Goal: Find specific fact: Find specific fact

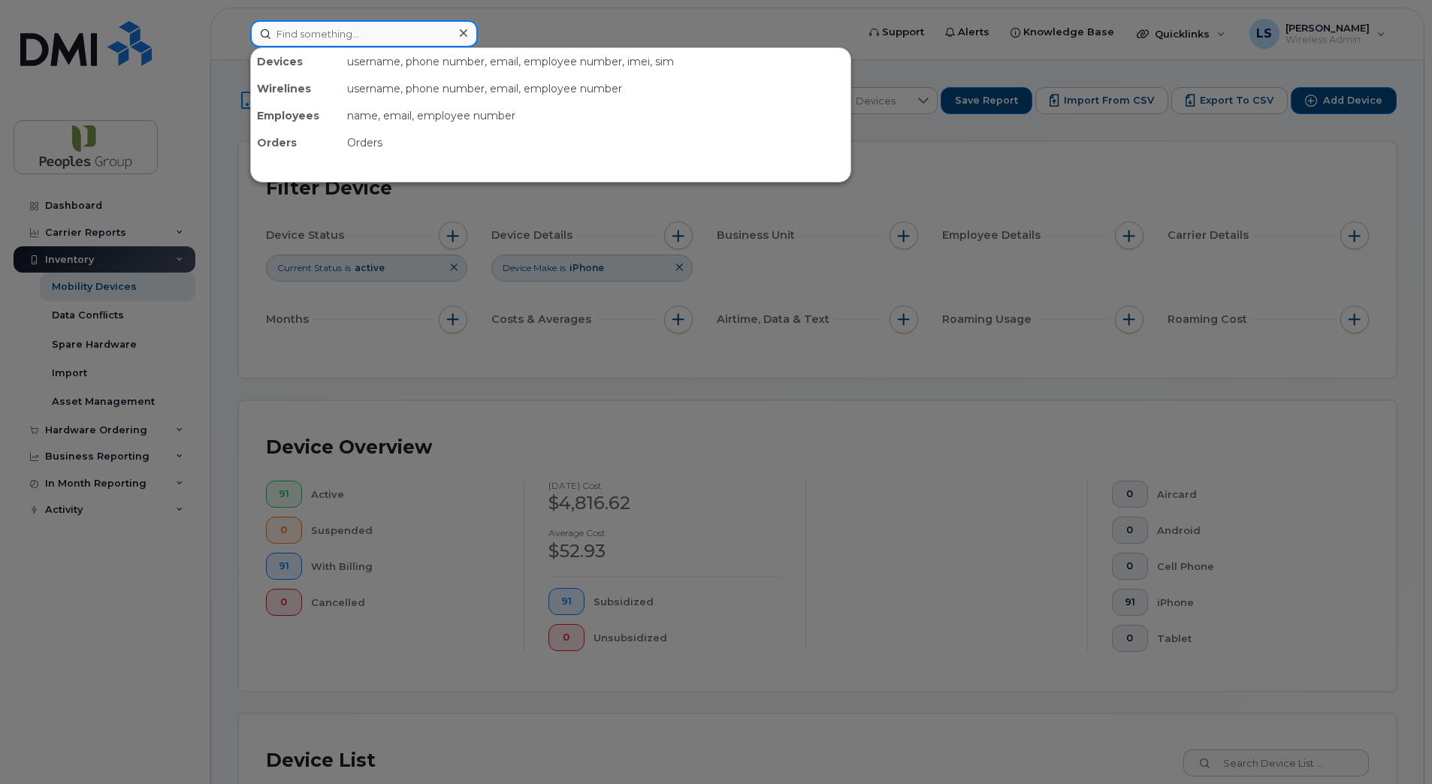
click at [319, 27] on input at bounding box center [364, 33] width 228 height 27
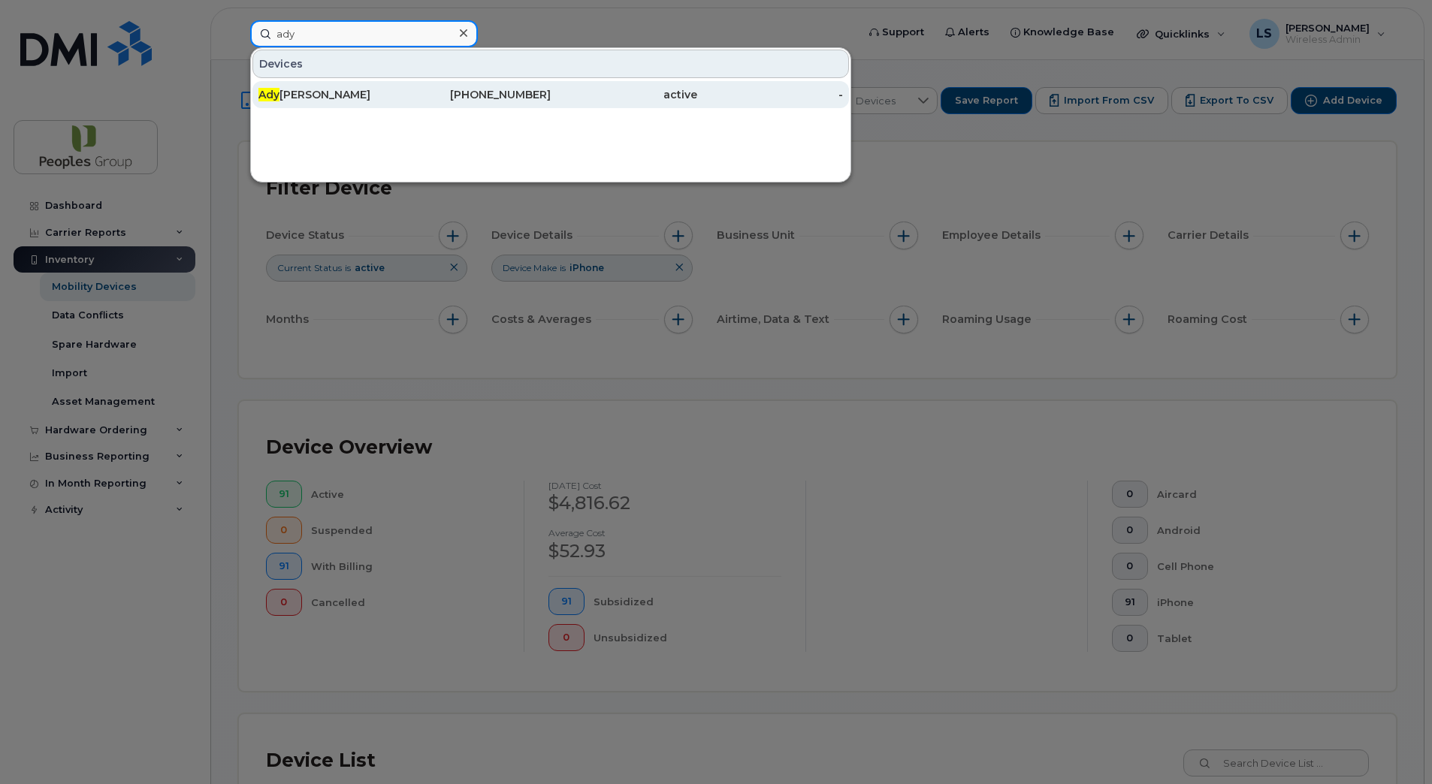
type input "ady"
click at [330, 101] on div "[PERSON_NAME]" at bounding box center [331, 94] width 147 height 15
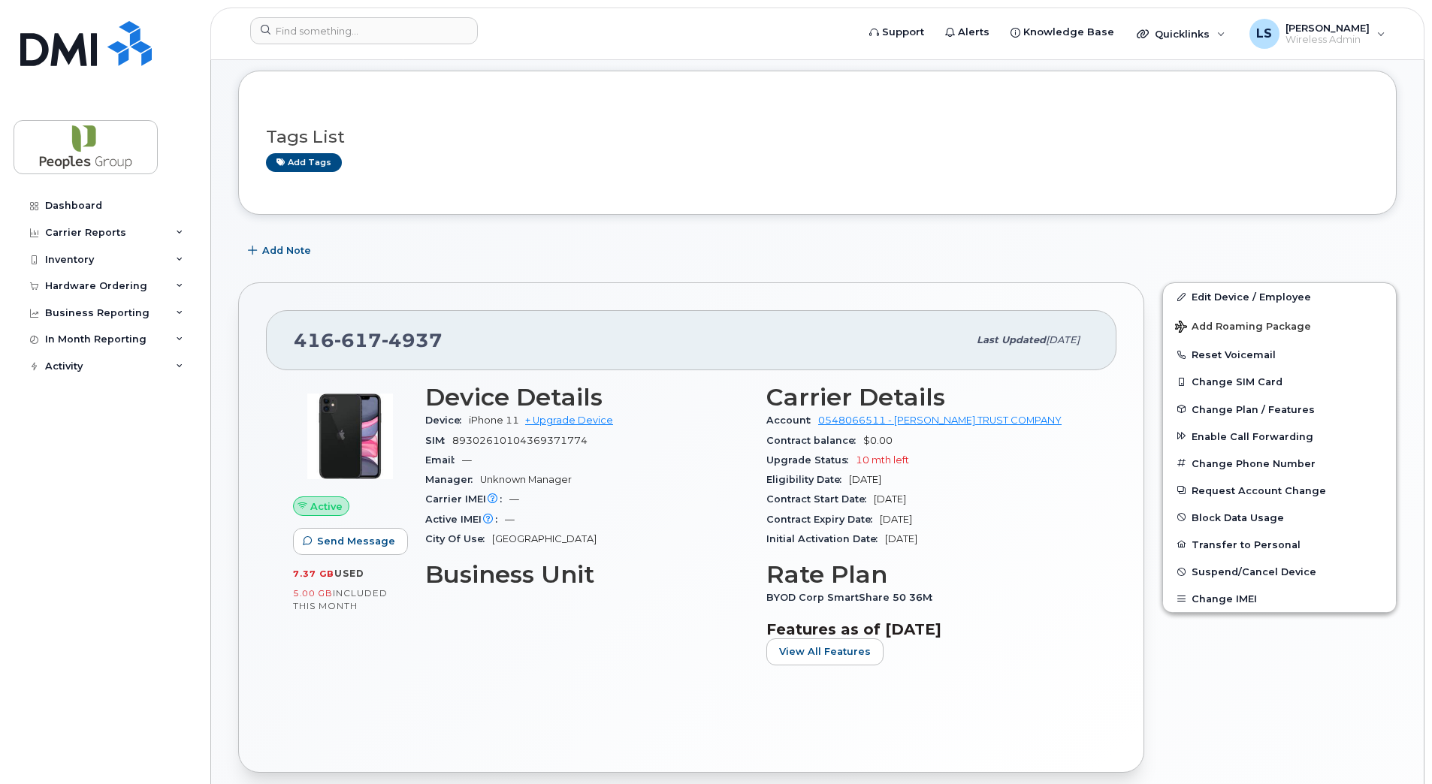
scroll to position [150, 0]
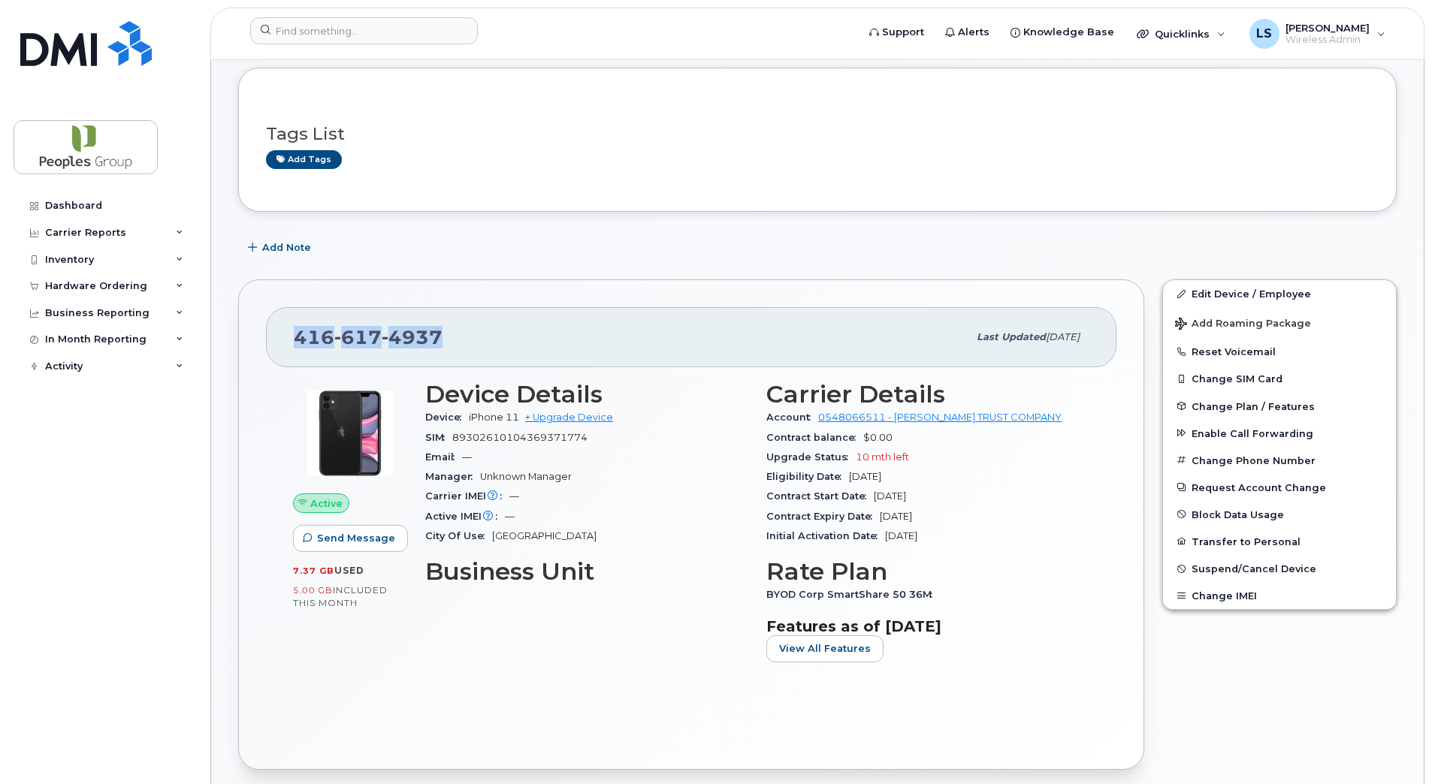
drag, startPoint x: 298, startPoint y: 335, endPoint x: 483, endPoint y: 340, distance: 184.9
click at [483, 340] on div "416 617 4937" at bounding box center [631, 338] width 674 height 32
copy span "416 617 4937"
click at [654, 451] on div "Email —" at bounding box center [586, 458] width 323 height 20
drag, startPoint x: 473, startPoint y: 418, endPoint x: 518, endPoint y: 413, distance: 46.1
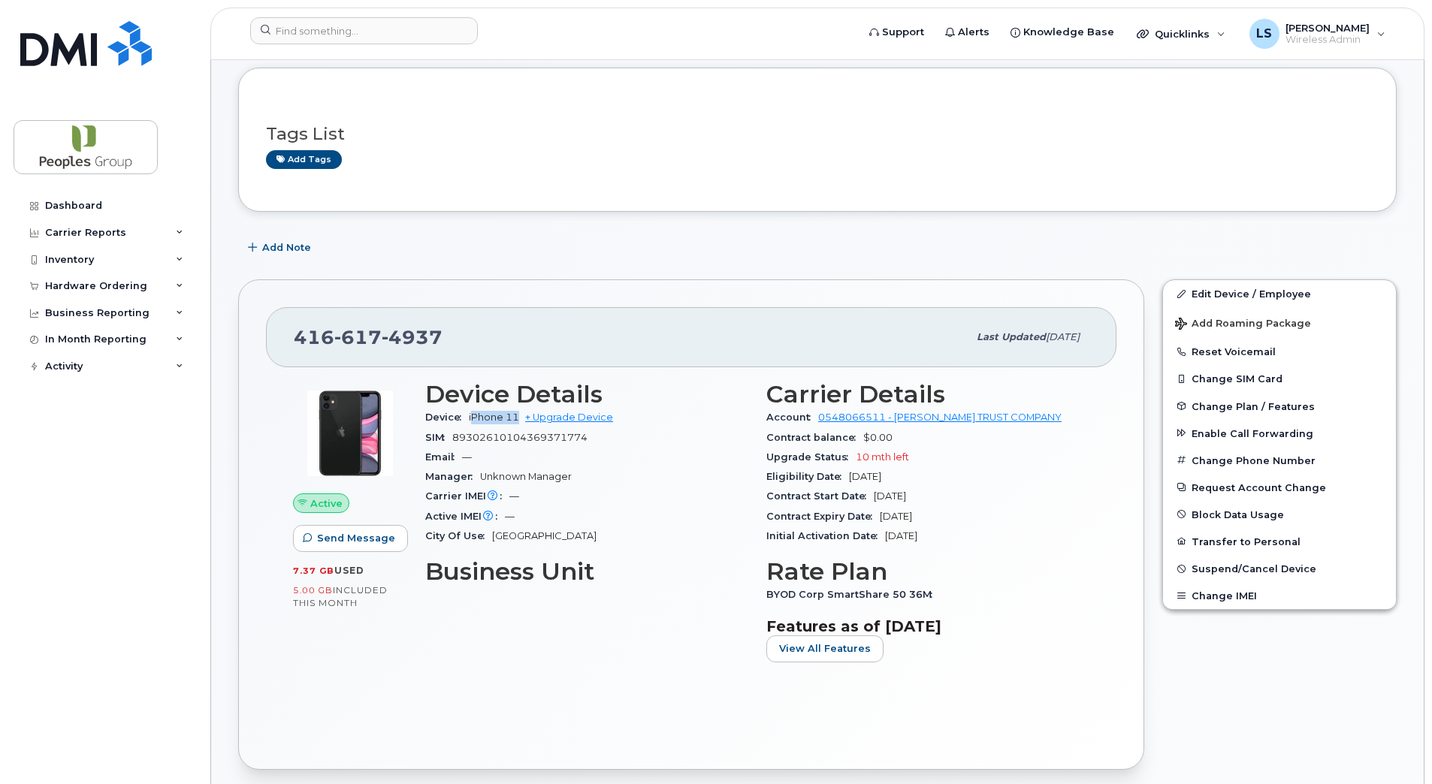
click at [518, 413] on span "iPhone 11" at bounding box center [494, 417] width 50 height 11
copy span "Phone 11"
click at [462, 438] on span "89302610104369371774" at bounding box center [519, 437] width 135 height 11
drag, startPoint x: 455, startPoint y: 437, endPoint x: 591, endPoint y: 430, distance: 136.2
click at [591, 430] on div "SIM 89302610104369371774" at bounding box center [586, 438] width 323 height 20
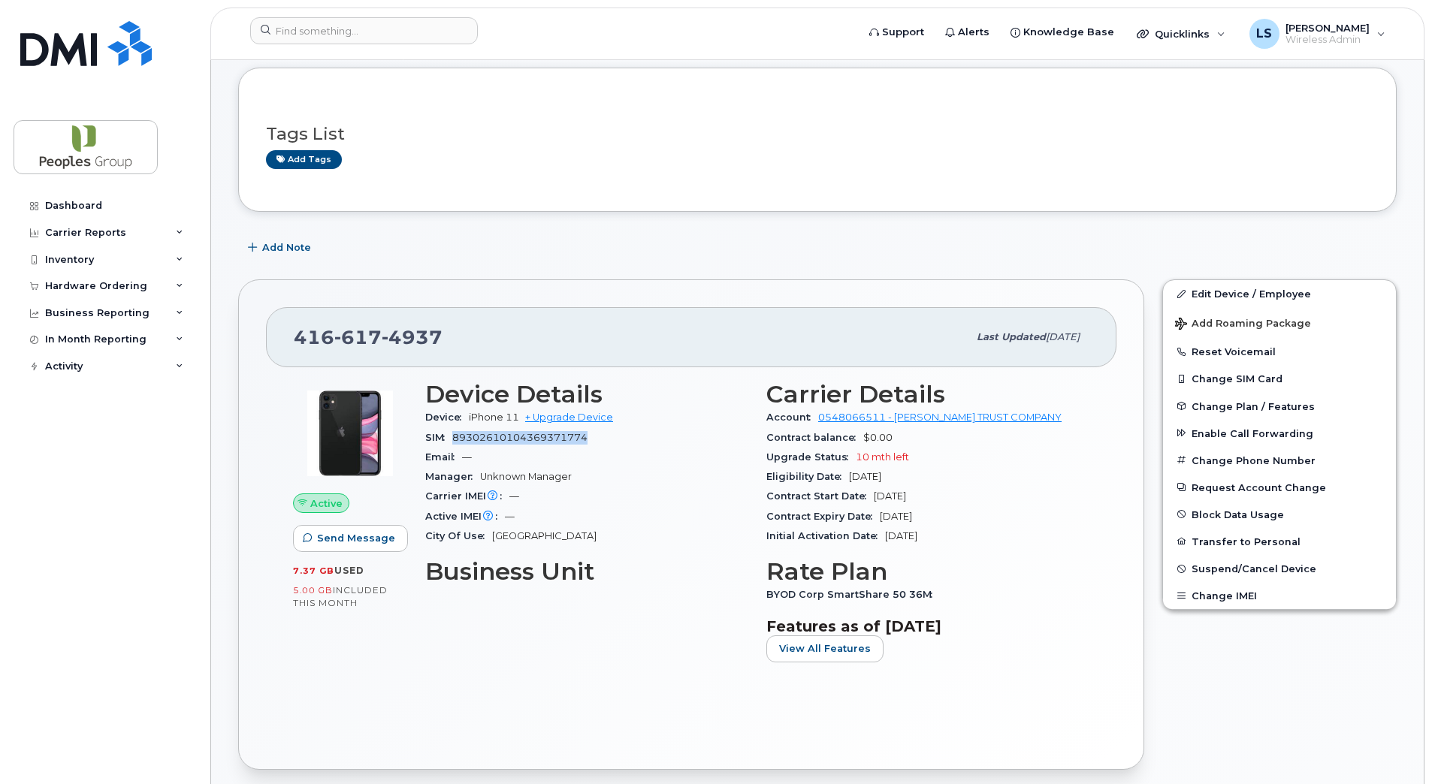
copy span "89302610104369371774"
click at [672, 509] on div "Active IMEI Active IMEI is refreshed daily with a delay of up to 48 hours follo…" at bounding box center [586, 517] width 323 height 20
click at [295, 332] on span "416 617 4937" at bounding box center [368, 337] width 149 height 23
drag, startPoint x: 295, startPoint y: 334, endPoint x: 438, endPoint y: 338, distance: 143.6
click at [438, 338] on span "416 617 4937" at bounding box center [368, 337] width 149 height 23
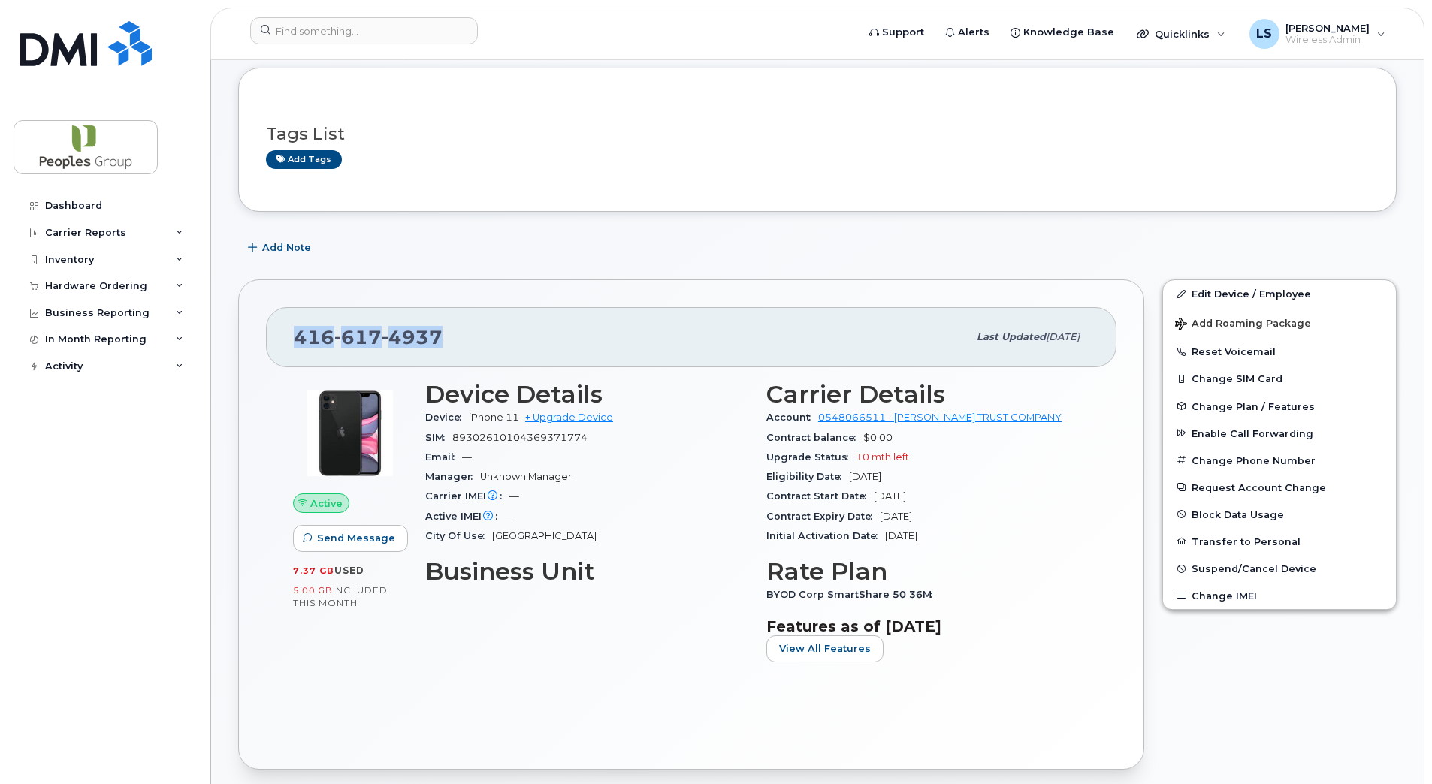
copy span "416 617 4937"
click at [471, 418] on span "iPhone 11" at bounding box center [494, 417] width 50 height 11
drag, startPoint x: 470, startPoint y: 418, endPoint x: 517, endPoint y: 417, distance: 46.6
click at [517, 417] on span "iPhone 11" at bounding box center [494, 417] width 50 height 11
copy span "iPhone 11"
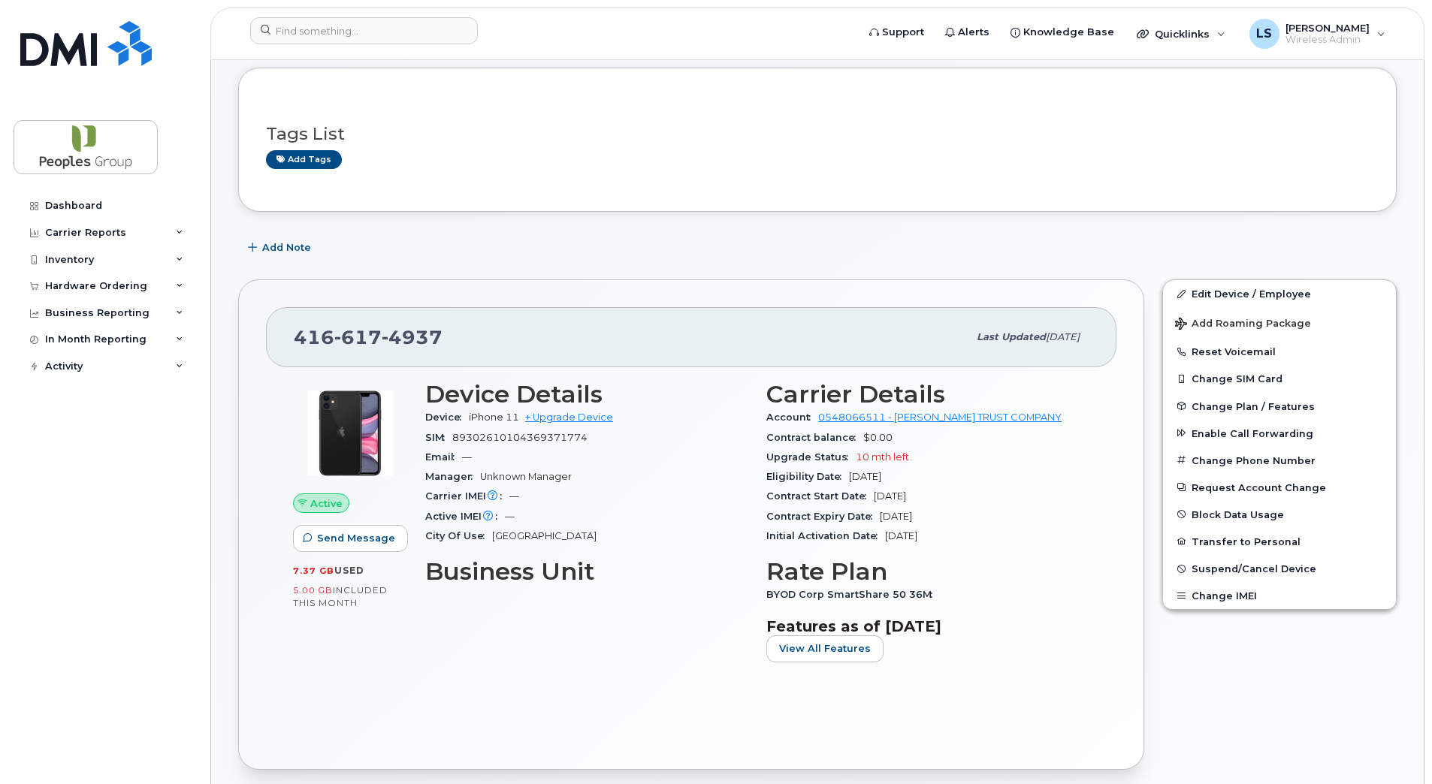
click at [597, 437] on div "SIM 89302610104369371774" at bounding box center [586, 438] width 323 height 20
drag, startPoint x: 591, startPoint y: 437, endPoint x: 455, endPoint y: 439, distance: 135.3
click at [455, 439] on div "SIM 89302610104369371774" at bounding box center [586, 438] width 323 height 20
copy span "89302610104369371774"
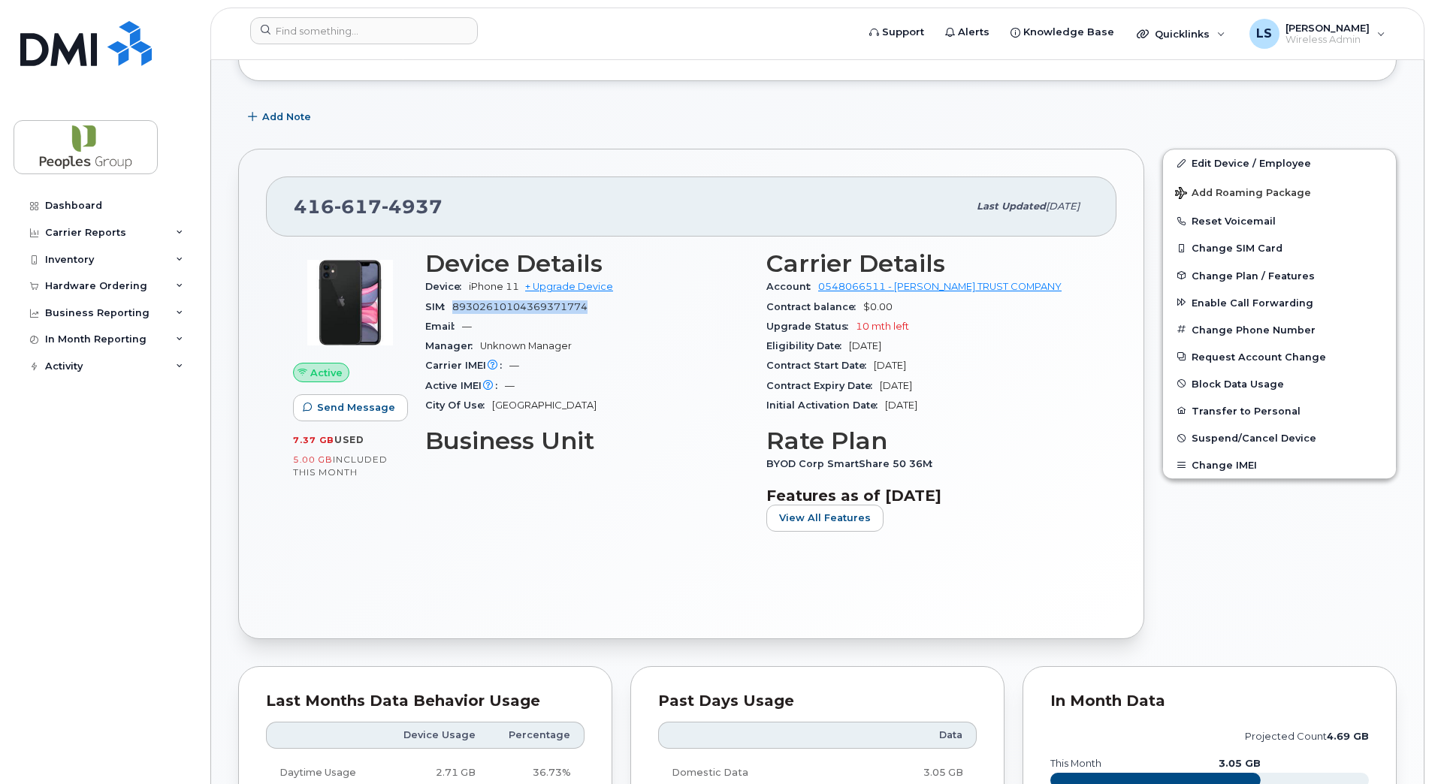
scroll to position [376, 0]
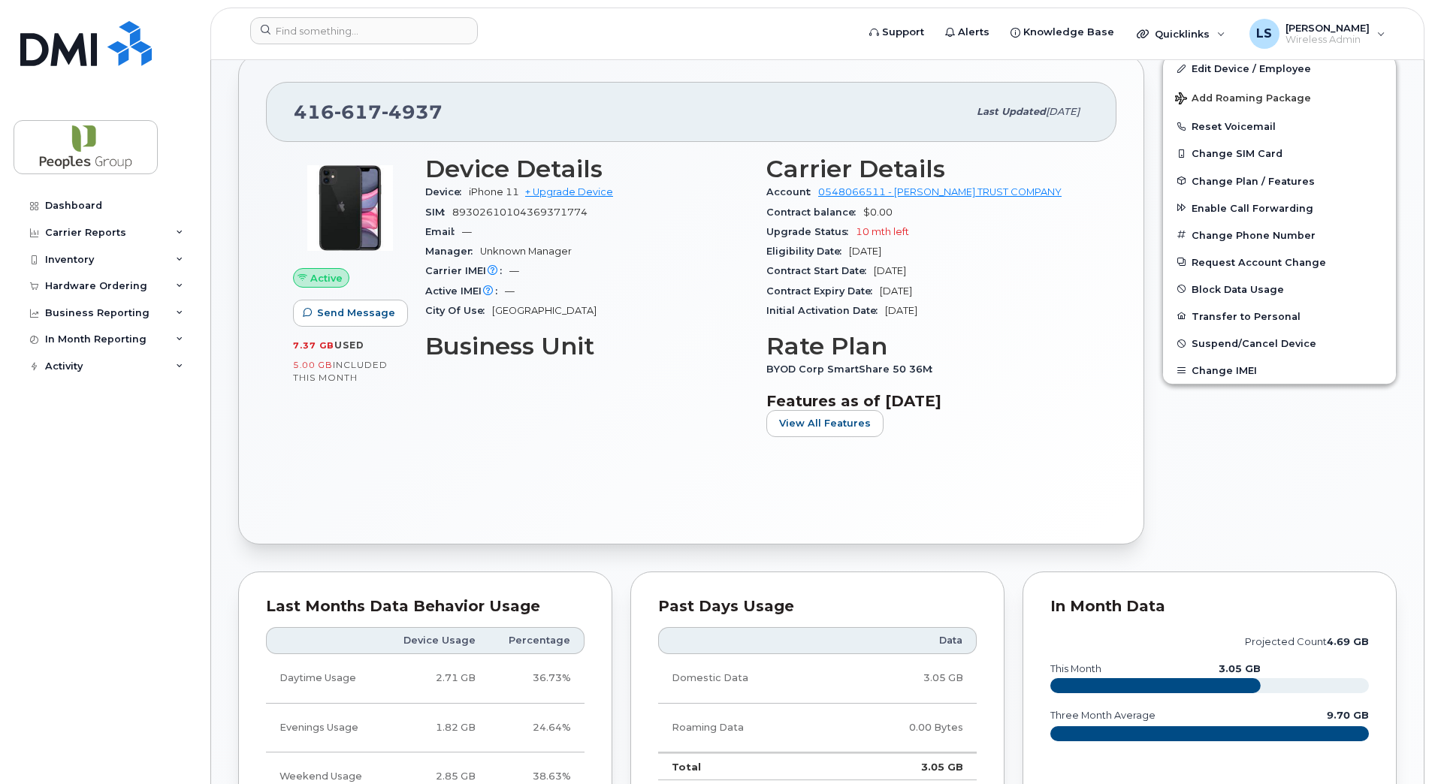
click at [327, 342] on span "7.37 GB" at bounding box center [313, 345] width 41 height 11
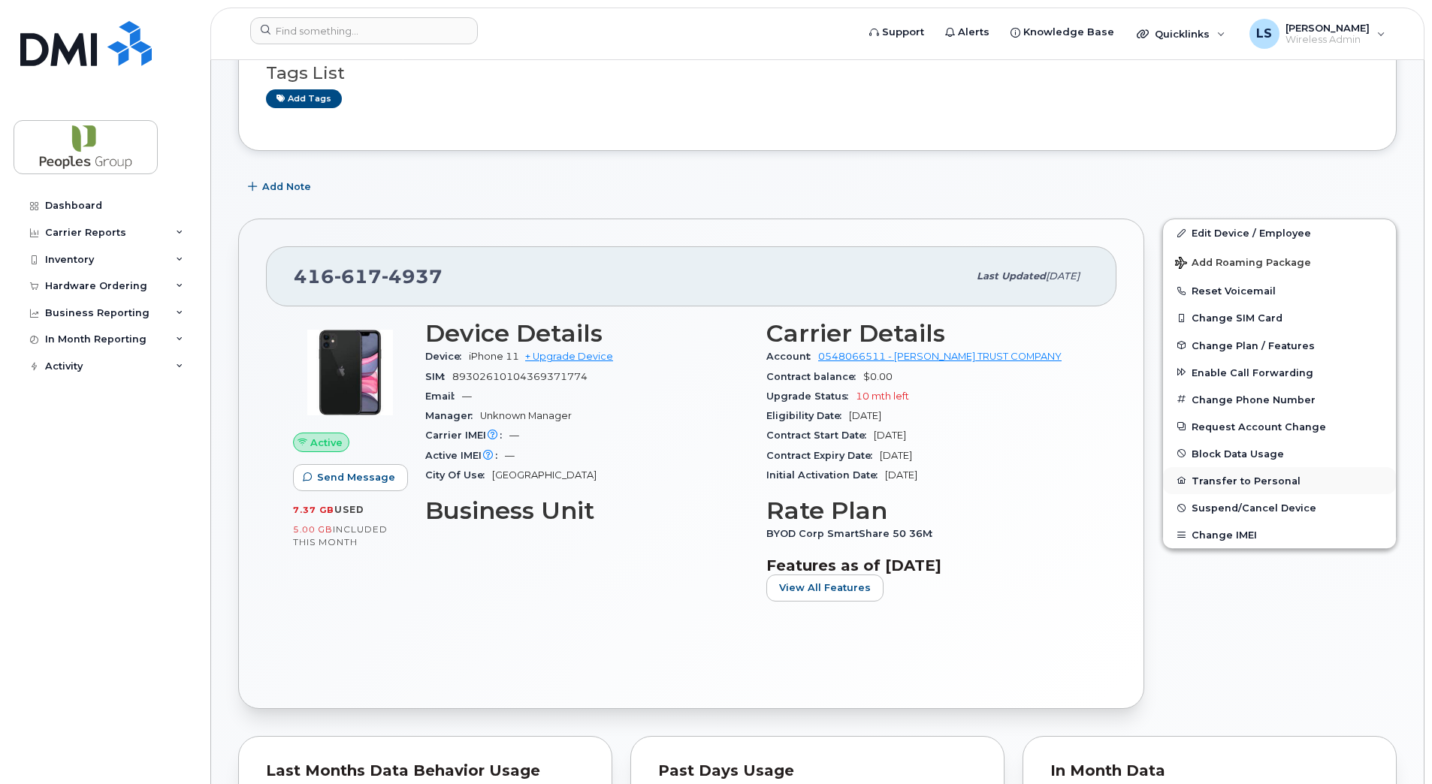
scroll to position [301, 0]
